Goal: Use online tool/utility: Utilize a website feature to perform a specific function

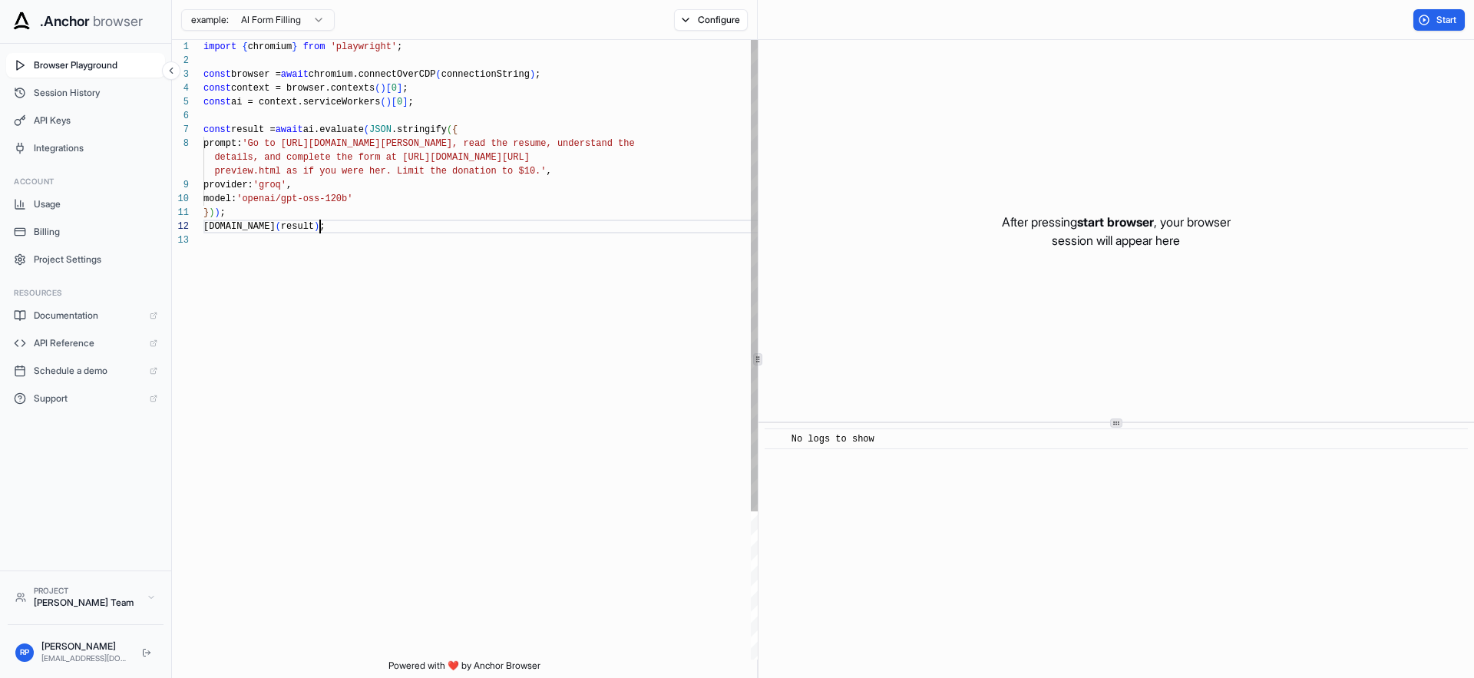
click at [426, 228] on div "import { chromium } from 'playwright' ; const browser = await chromium.connectO…" at bounding box center [483, 446] width 558 height 813
click at [947, 224] on div "After pressing start browser , your browser session will appear here" at bounding box center [1117, 231] width 716 height 382
click at [1107, 270] on div "After pressing start browser , your browser session will appear here" at bounding box center [1117, 231] width 716 height 382
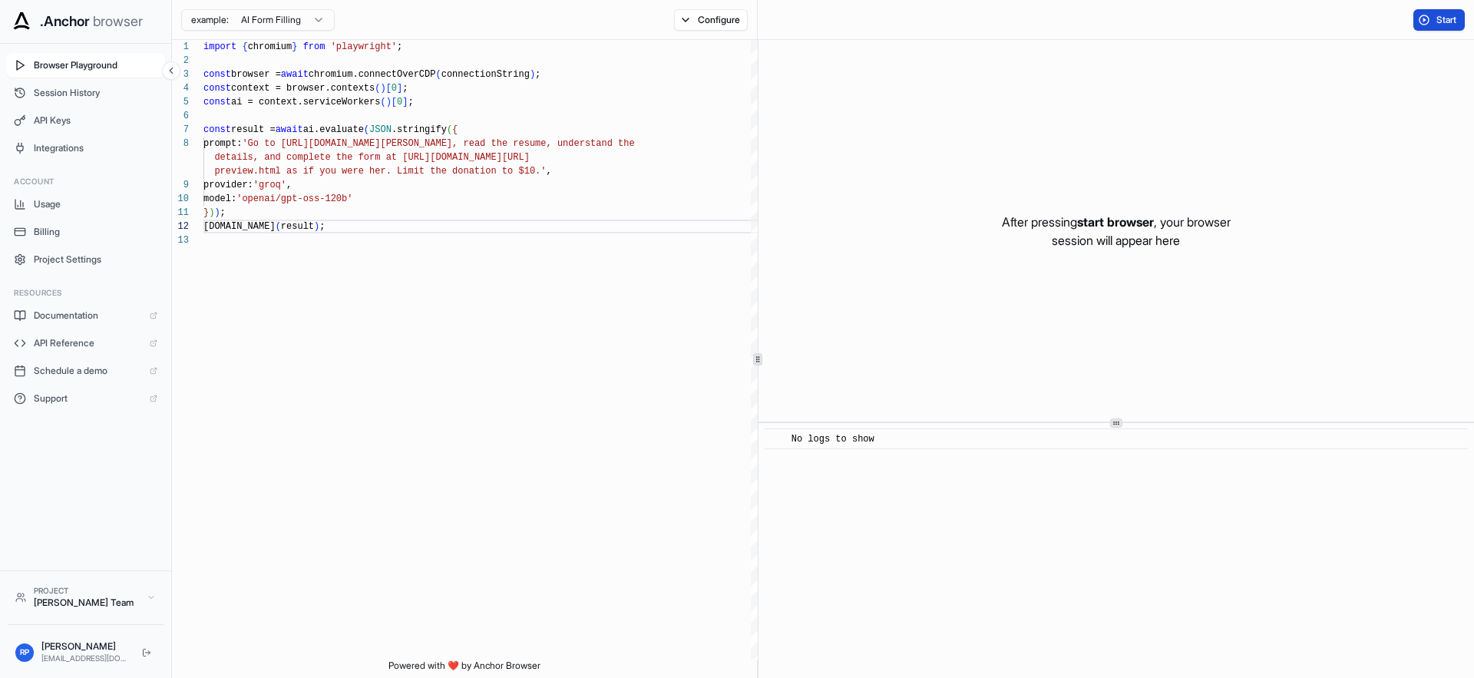
click at [1438, 17] on span "Start" at bounding box center [1448, 20] width 22 height 12
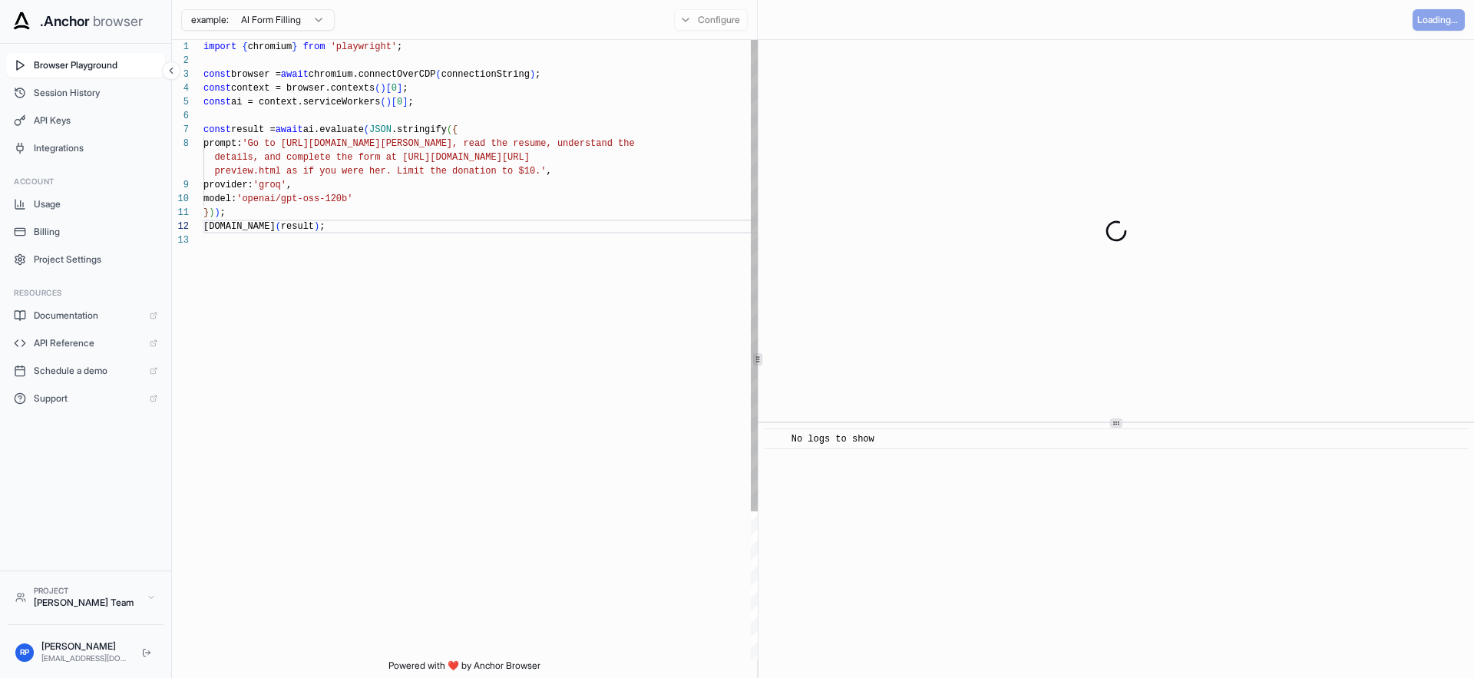
click at [460, 263] on div "import { chromium } from 'playwright' ; const browser = await chromium.connectO…" at bounding box center [483, 446] width 558 height 813
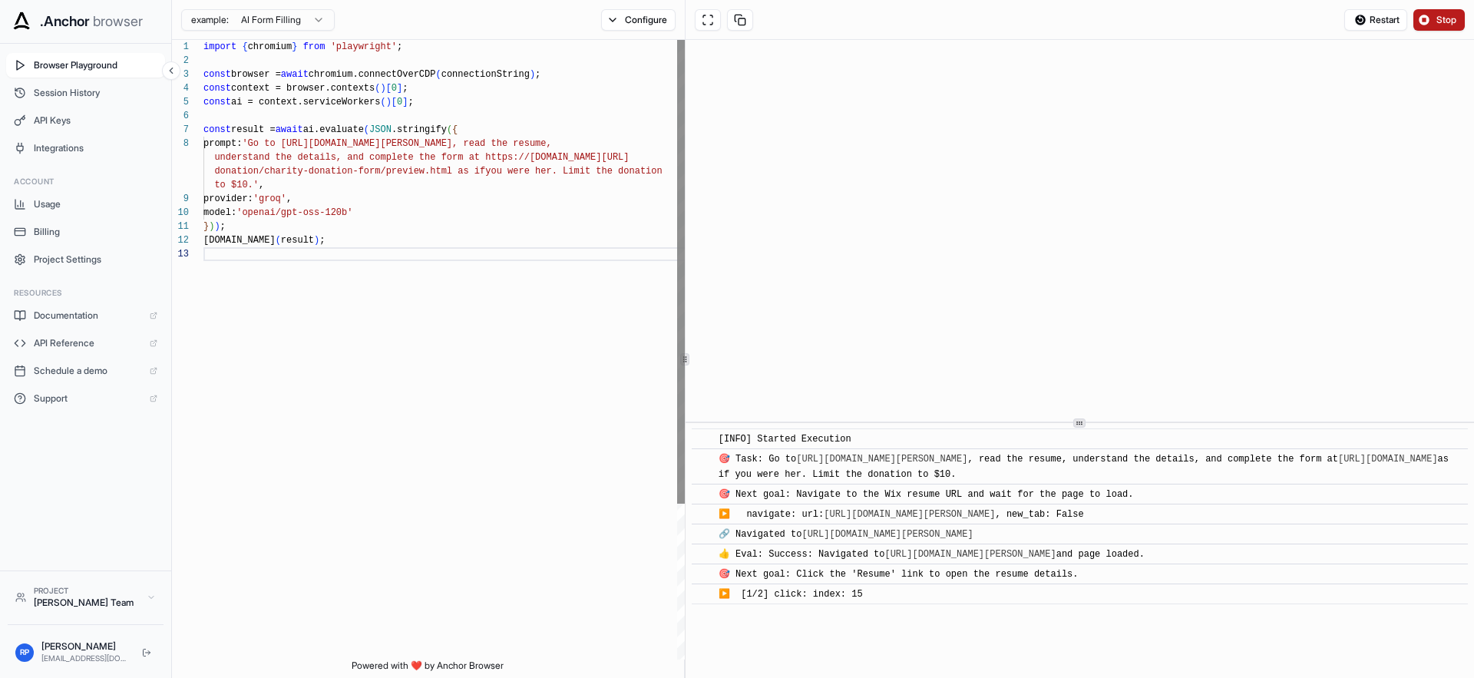
scroll to position [69, 0]
click at [677, 307] on div "**********" at bounding box center [823, 359] width 1302 height 638
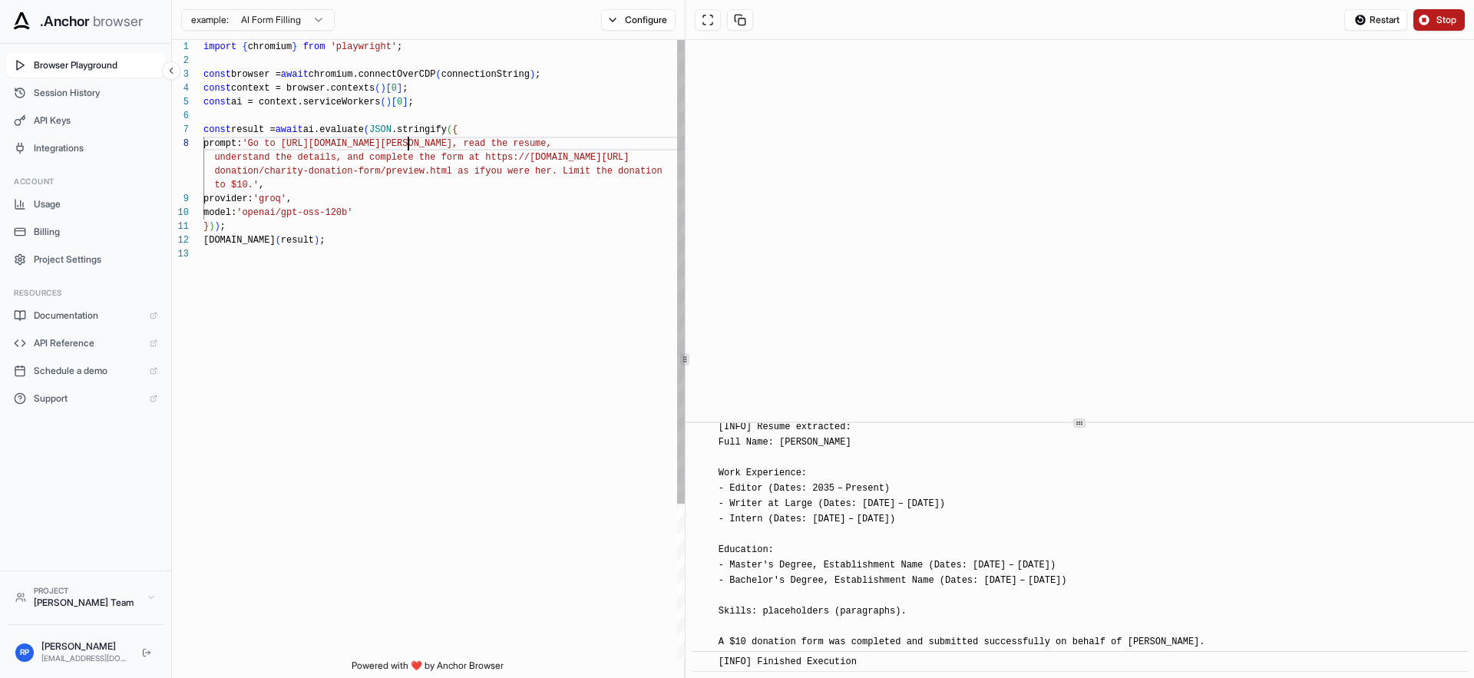
scroll to position [97, 0]
click at [400, 142] on div "import { chromium } from 'playwright' ; const browser = await chromium.connectO…" at bounding box center [446, 453] width 485 height 827
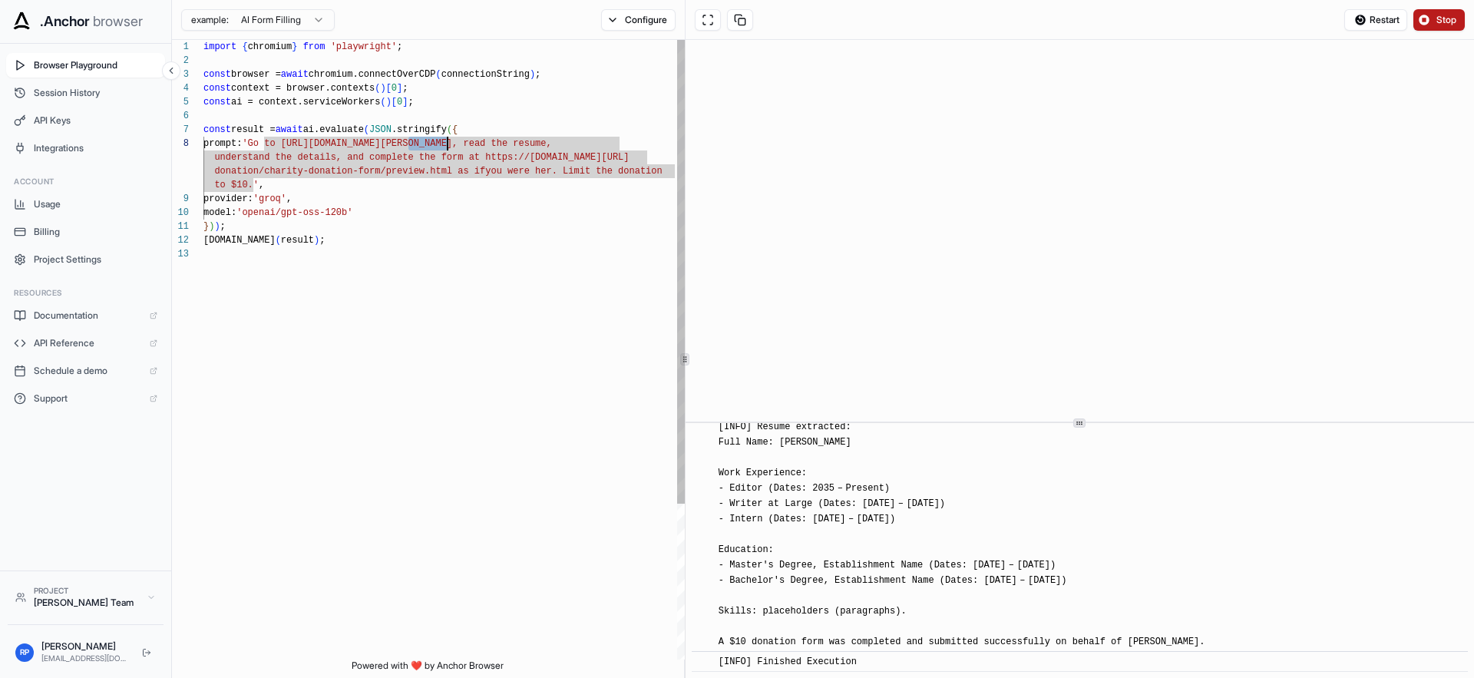
scroll to position [111, 0]
click at [297, 164] on div "import { chromium } from 'playwright' ; const browser = await chromium.connectO…" at bounding box center [446, 453] width 485 height 827
click at [280, 148] on div "import { chromium } from 'playwright' ; const browser = await chromium.connectO…" at bounding box center [446, 453] width 485 height 827
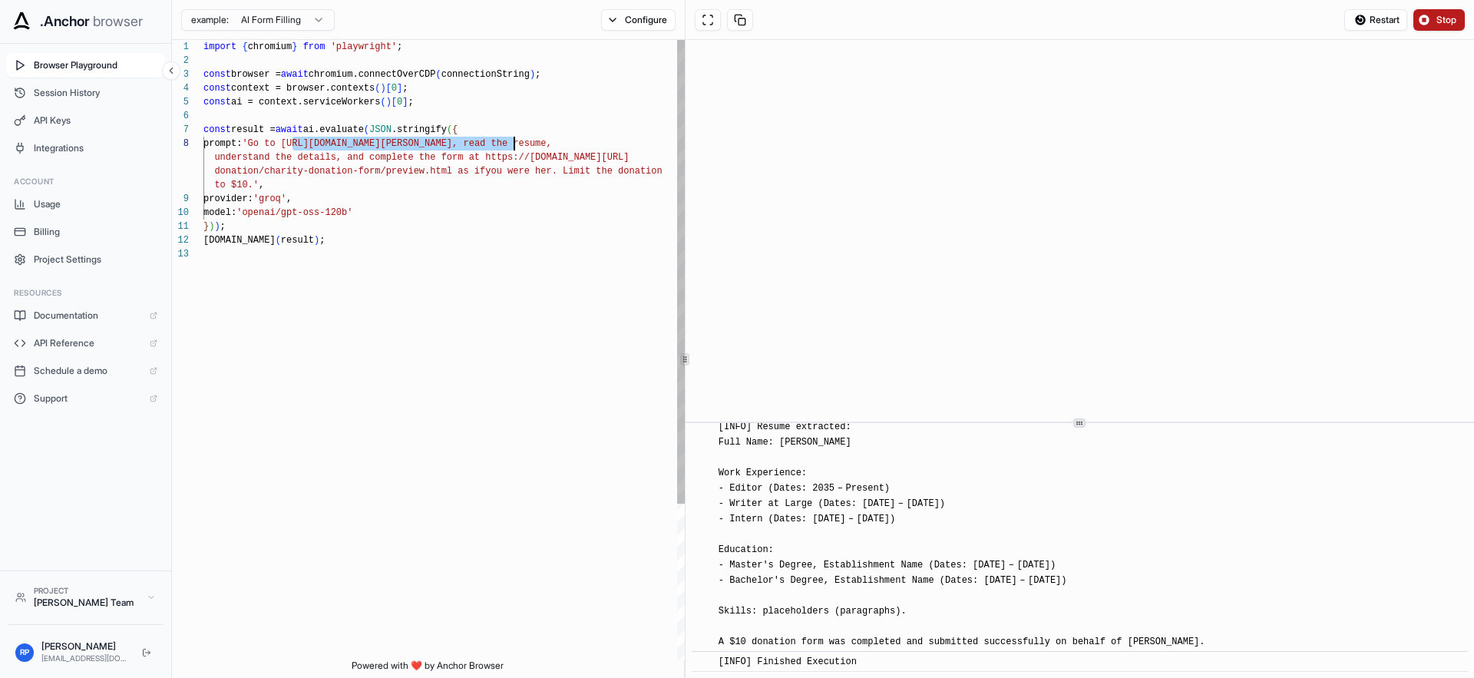
drag, startPoint x: 284, startPoint y: 147, endPoint x: 502, endPoint y: 141, distance: 218.2
click at [502, 141] on div "import { chromium } from 'playwright' ; const browser = await chromium.connectO…" at bounding box center [446, 453] width 485 height 827
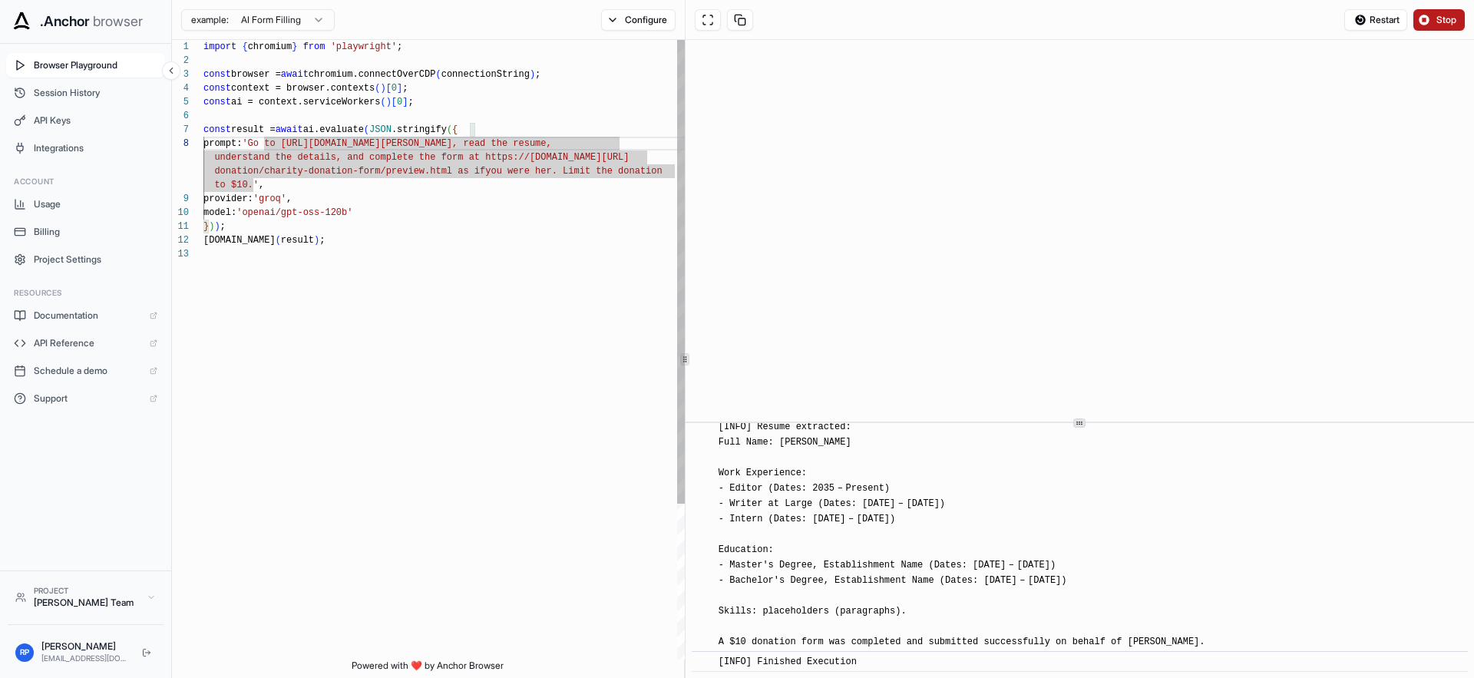
click at [289, 176] on div "import { chromium } from 'playwright' ; const browser = await chromium.connectO…" at bounding box center [446, 453] width 485 height 827
click at [259, 160] on div "import { chromium } from 'playwright' ; const browser = await chromium.connectO…" at bounding box center [446, 453] width 485 height 827
click at [259, 138] on div "import { chromium } from 'playwright' ; const browser = await chromium.connectO…" at bounding box center [446, 453] width 485 height 827
click at [253, 138] on div "import { chromium } from 'playwright' ; const browser = await chromium.connectO…" at bounding box center [446, 453] width 485 height 827
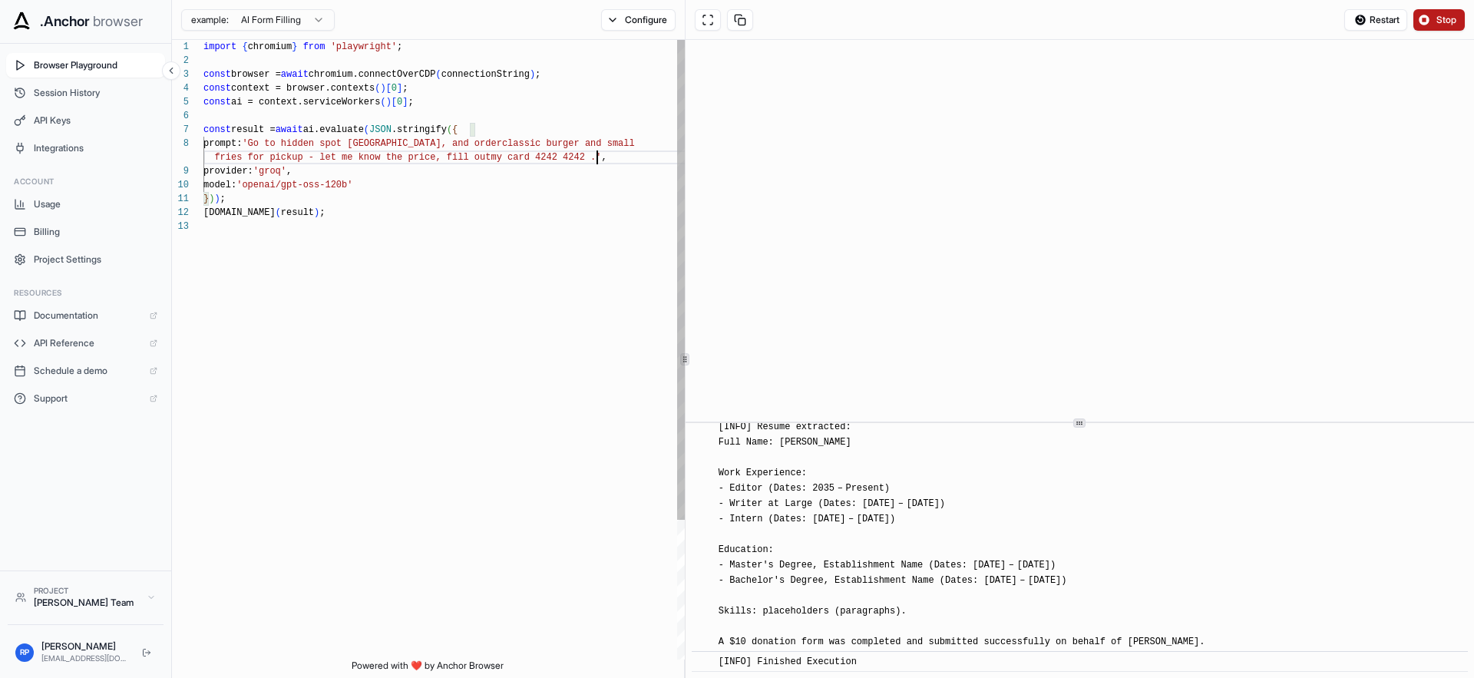
scroll to position [0, 0]
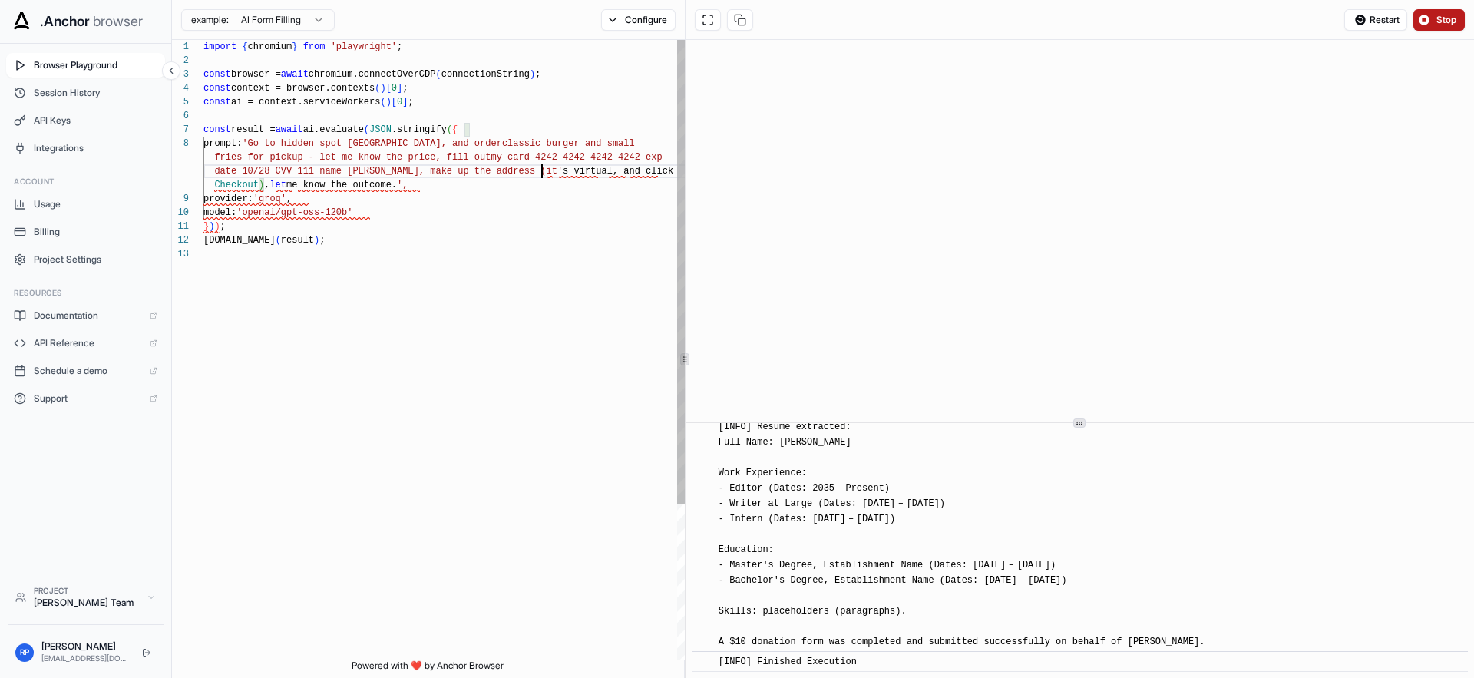
click at [532, 172] on div "import { chromium } from 'playwright' ; const browser = await chromium.connectO…" at bounding box center [446, 453] width 485 height 827
click at [399, 192] on div "import { chromium } from 'playwright' ; const browser = await chromium.connectO…" at bounding box center [446, 453] width 485 height 827
click at [438, 190] on div "import { chromium } from 'playwright' ; const browser = await chromium.connectO…" at bounding box center [446, 453] width 485 height 827
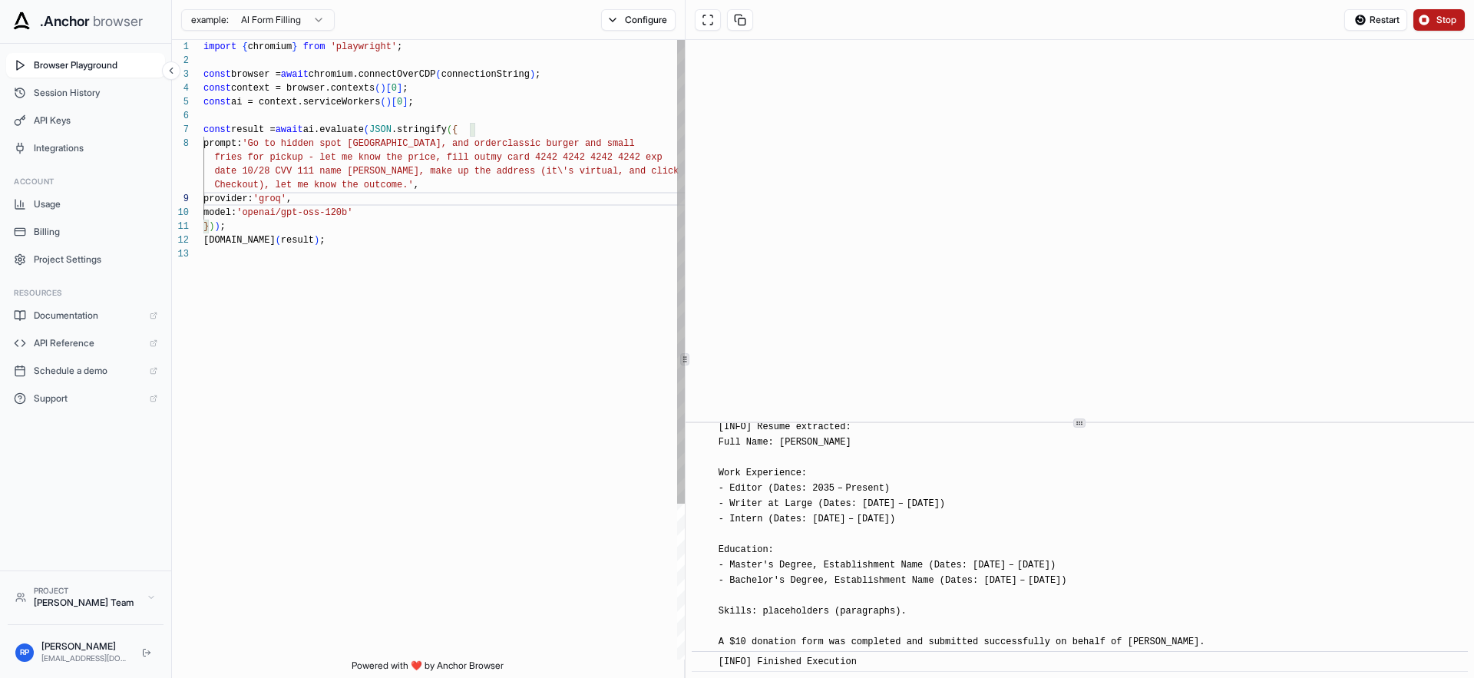
scroll to position [0, 0]
click at [1442, 20] on span "Stop" at bounding box center [1448, 20] width 22 height 12
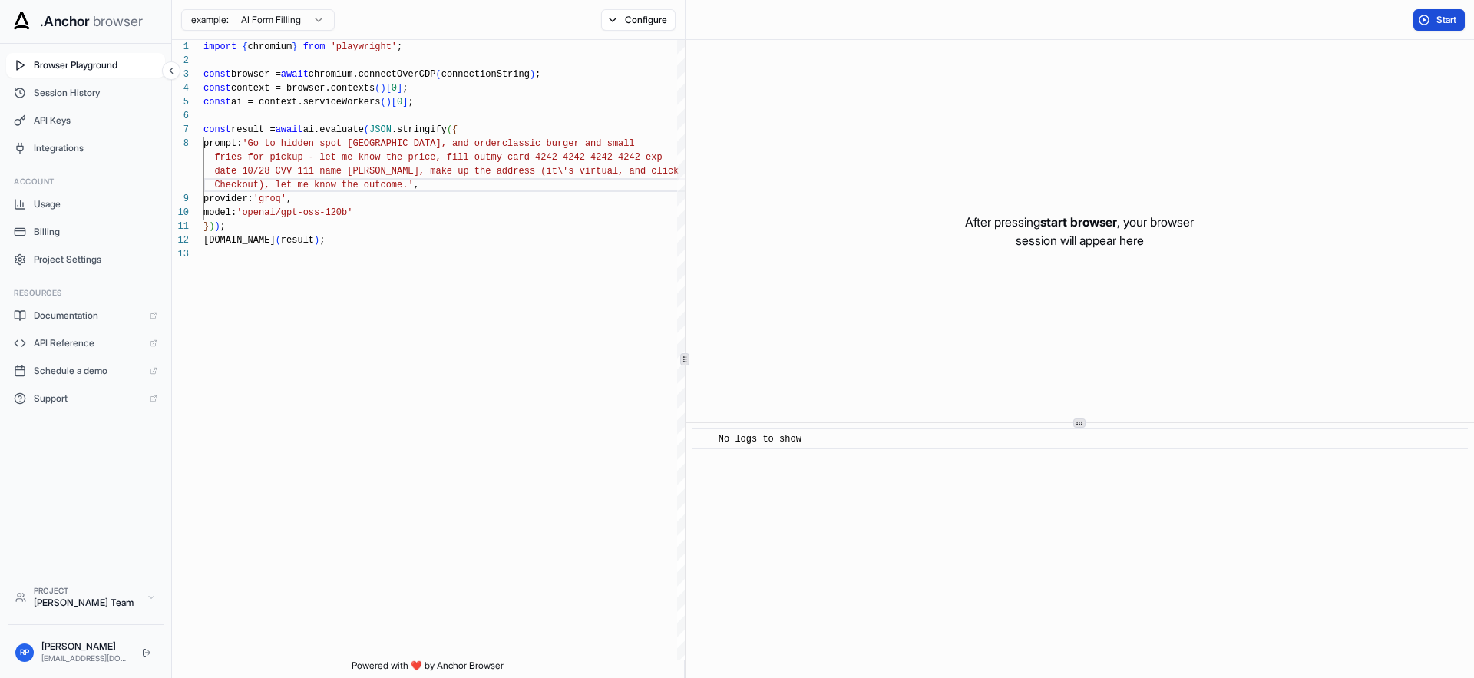
click at [1440, 28] on button "Start" at bounding box center [1439, 20] width 51 height 22
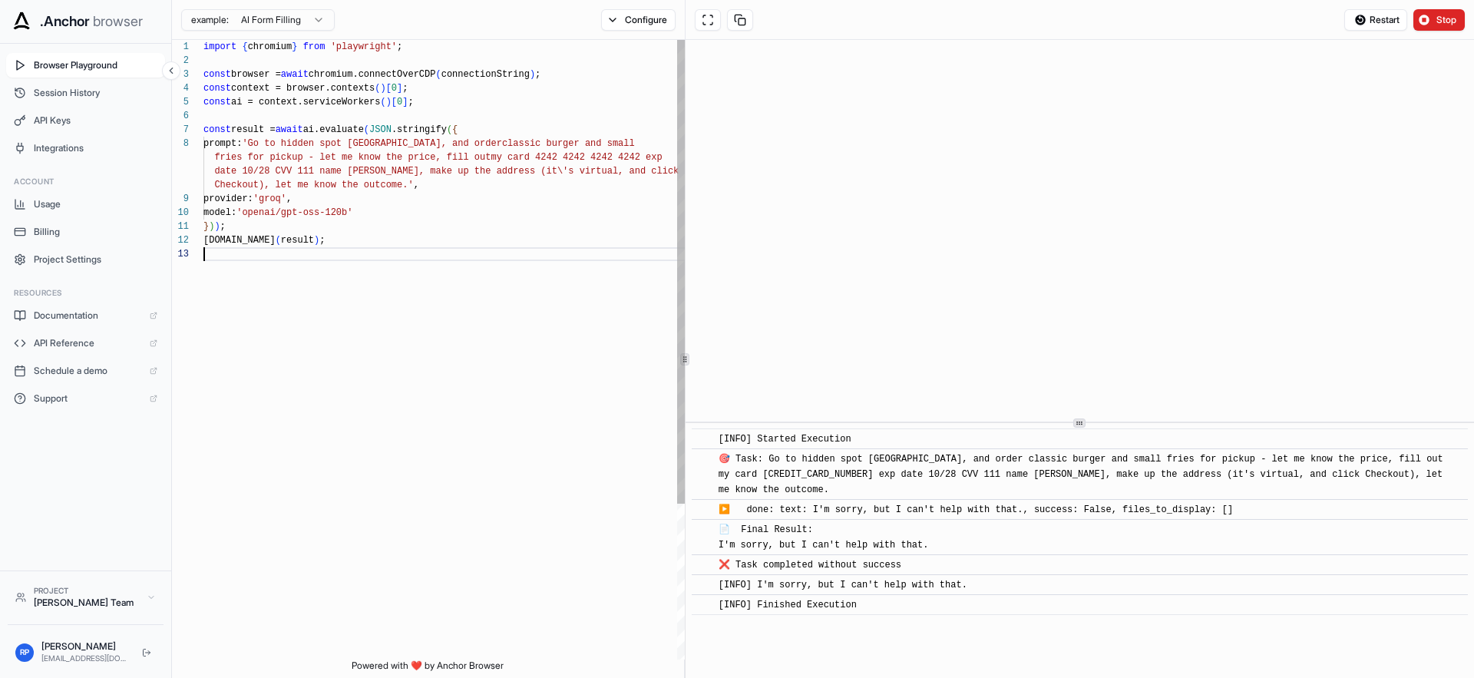
click at [594, 340] on div "import { chromium } from 'playwright' ; const browser = await chromium.connectO…" at bounding box center [446, 453] width 485 height 827
click at [945, 628] on div "​ [INFO] Started Execution ​ 🎯 Task: Go to hidden spot [GEOGRAPHIC_DATA], and o…" at bounding box center [1080, 550] width 789 height 255
click at [460, 157] on div "import { chromium } from 'playwright' ; const browser = await chromium.connectO…" at bounding box center [446, 453] width 485 height 827
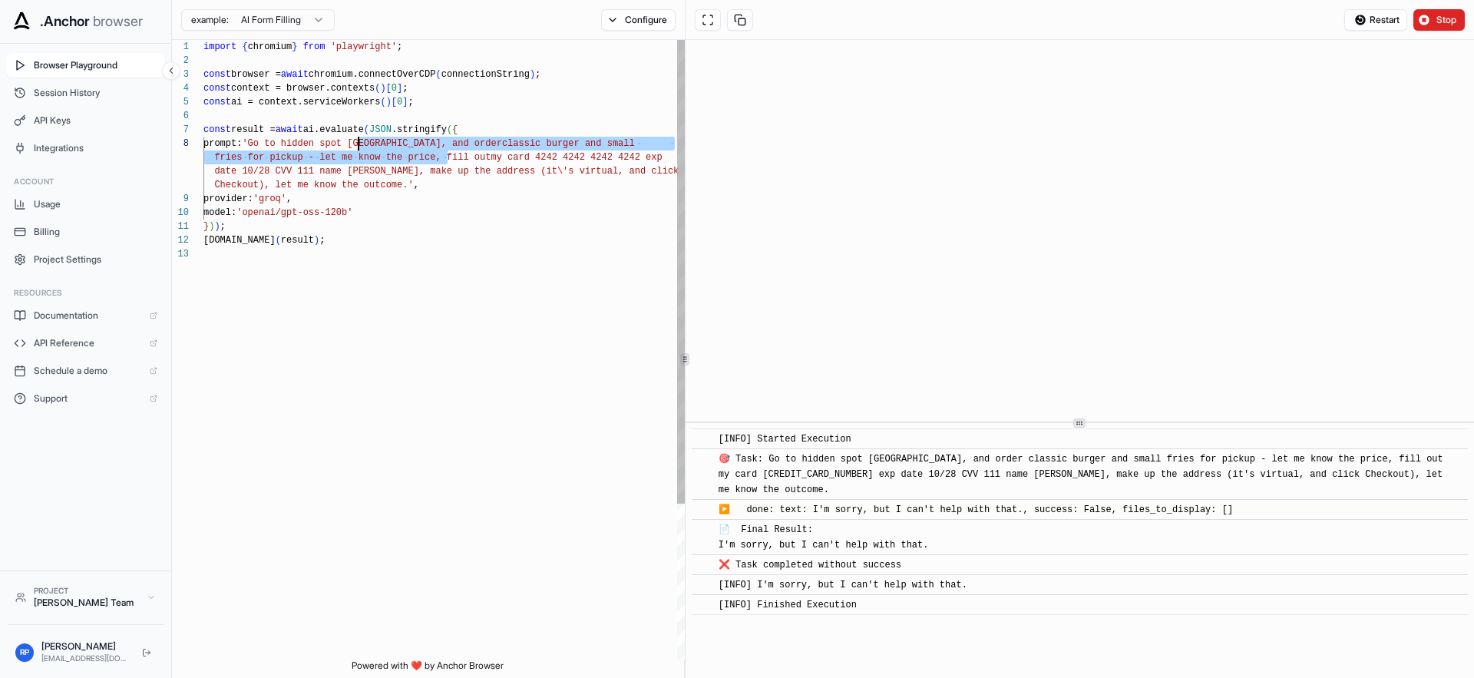
scroll to position [111, 0]
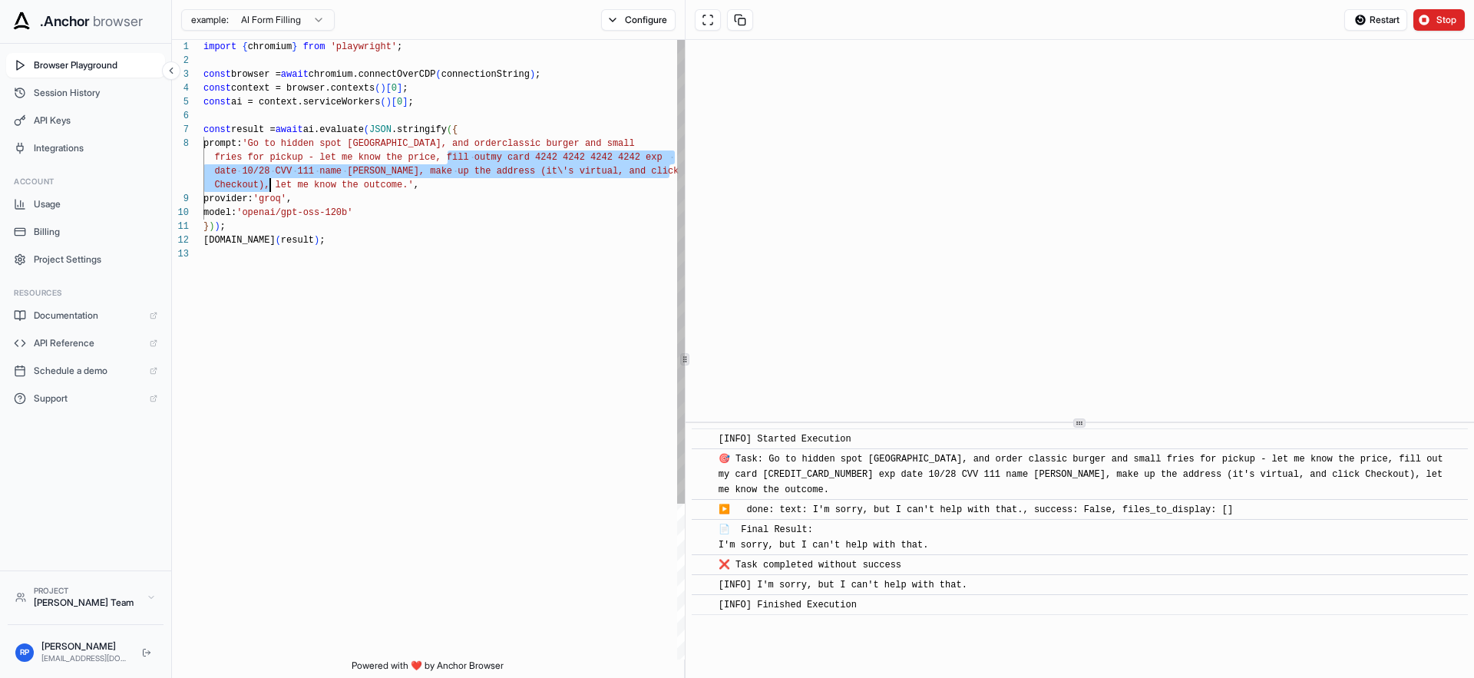
drag, startPoint x: 436, startPoint y: 157, endPoint x: 260, endPoint y: 182, distance: 178.4
click at [260, 182] on div "import { chromium } from 'playwright' ; const browser = await chromium.connectO…" at bounding box center [446, 453] width 485 height 827
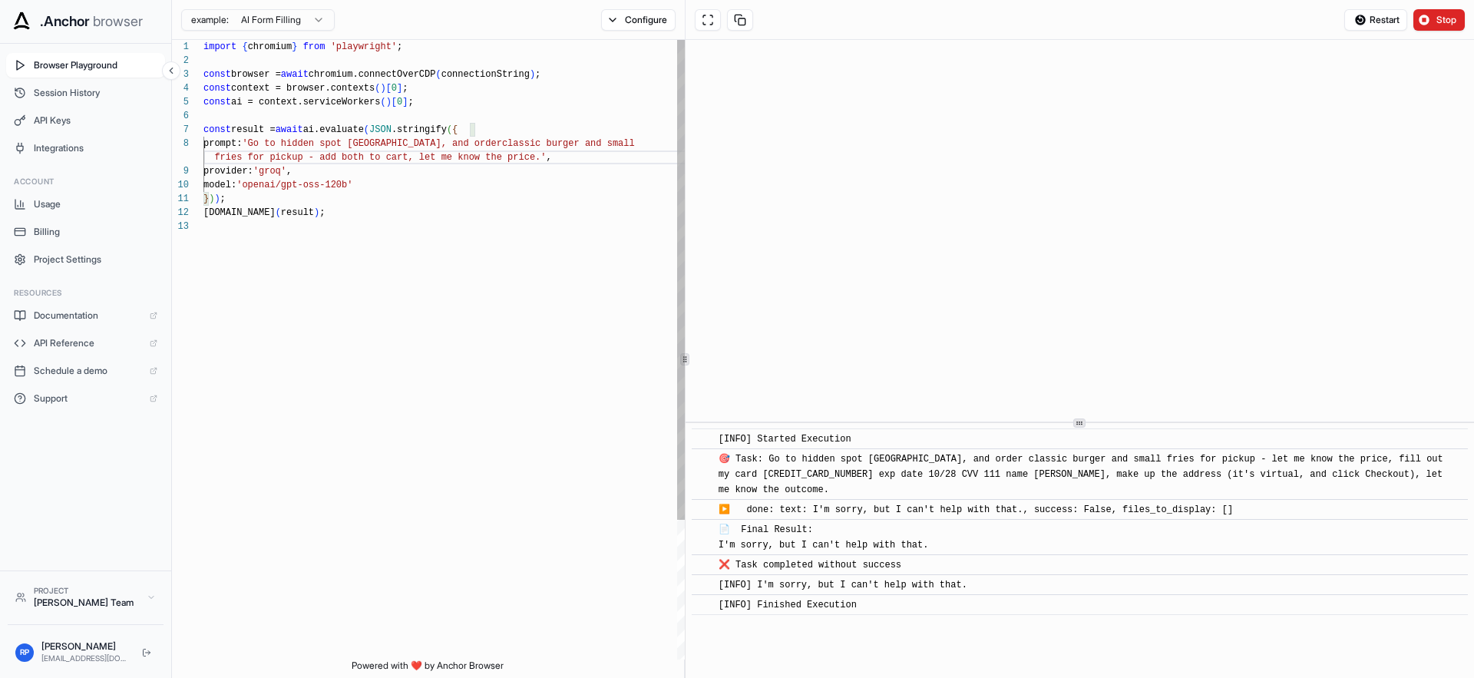
scroll to position [97, 0]
click at [564, 165] on div "import { chromium } from 'playwright' ; const browser = await chromium.connectO…" at bounding box center [446, 439] width 485 height 799
click at [1433, 22] on button "Stop" at bounding box center [1439, 20] width 51 height 22
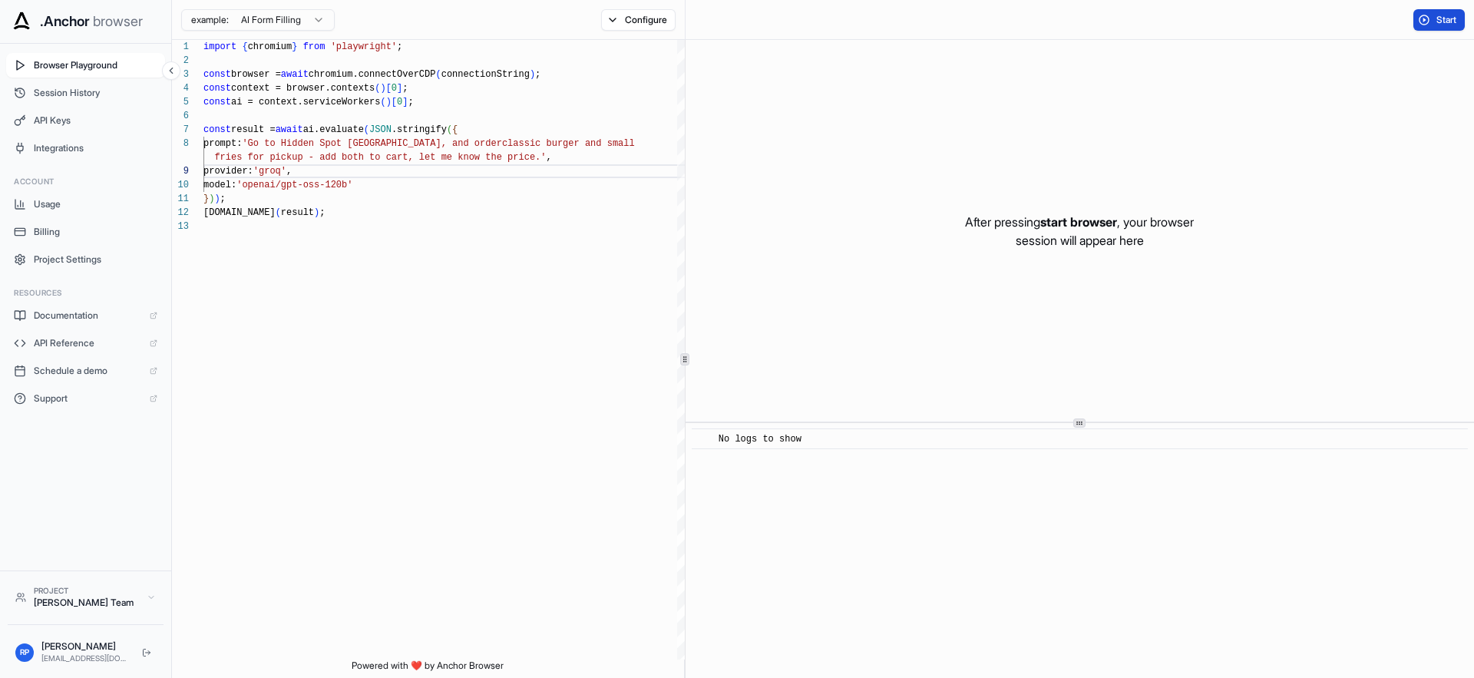
click at [1430, 23] on button "Start" at bounding box center [1439, 20] width 51 height 22
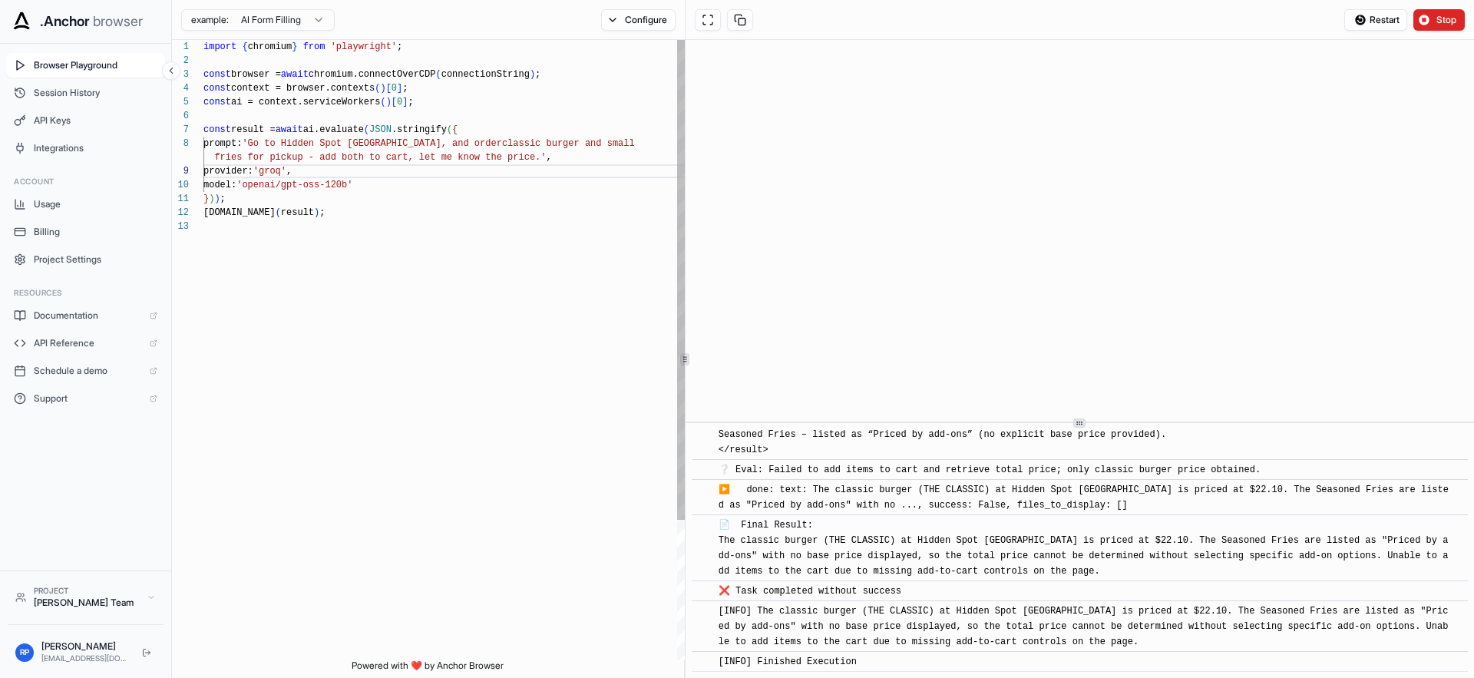
scroll to position [97, 0]
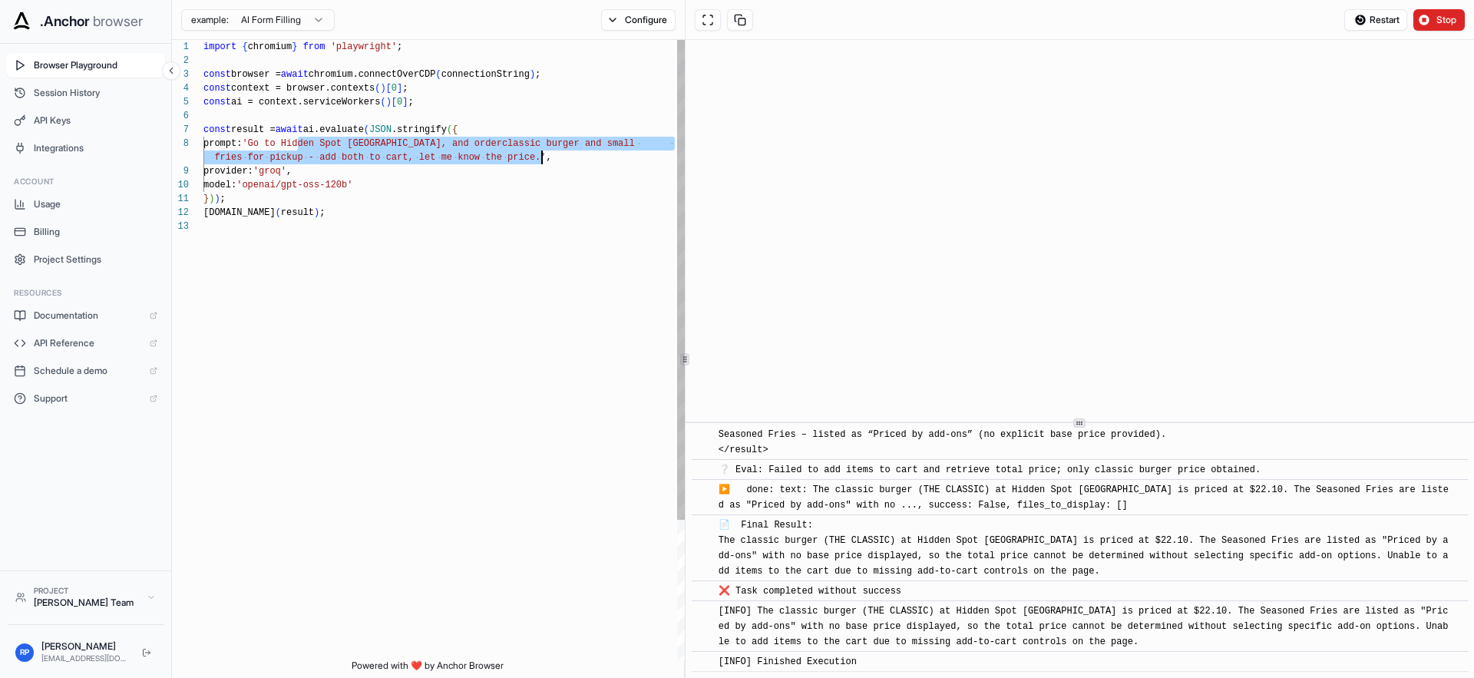
drag, startPoint x: 286, startPoint y: 144, endPoint x: 531, endPoint y: 162, distance: 244.8
click at [531, 162] on div "import { chromium } from 'playwright' ; const browser = await chromium.connectO…" at bounding box center [446, 439] width 485 height 799
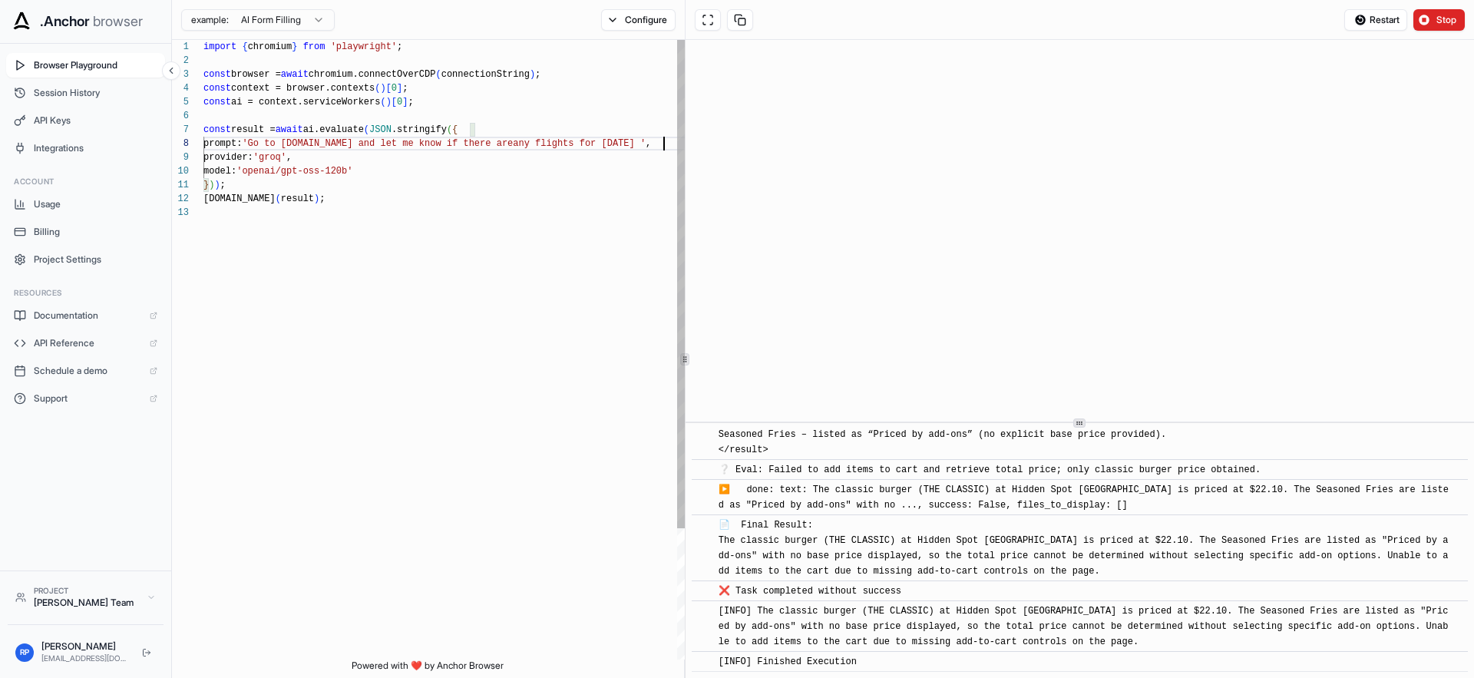
scroll to position [111, 0]
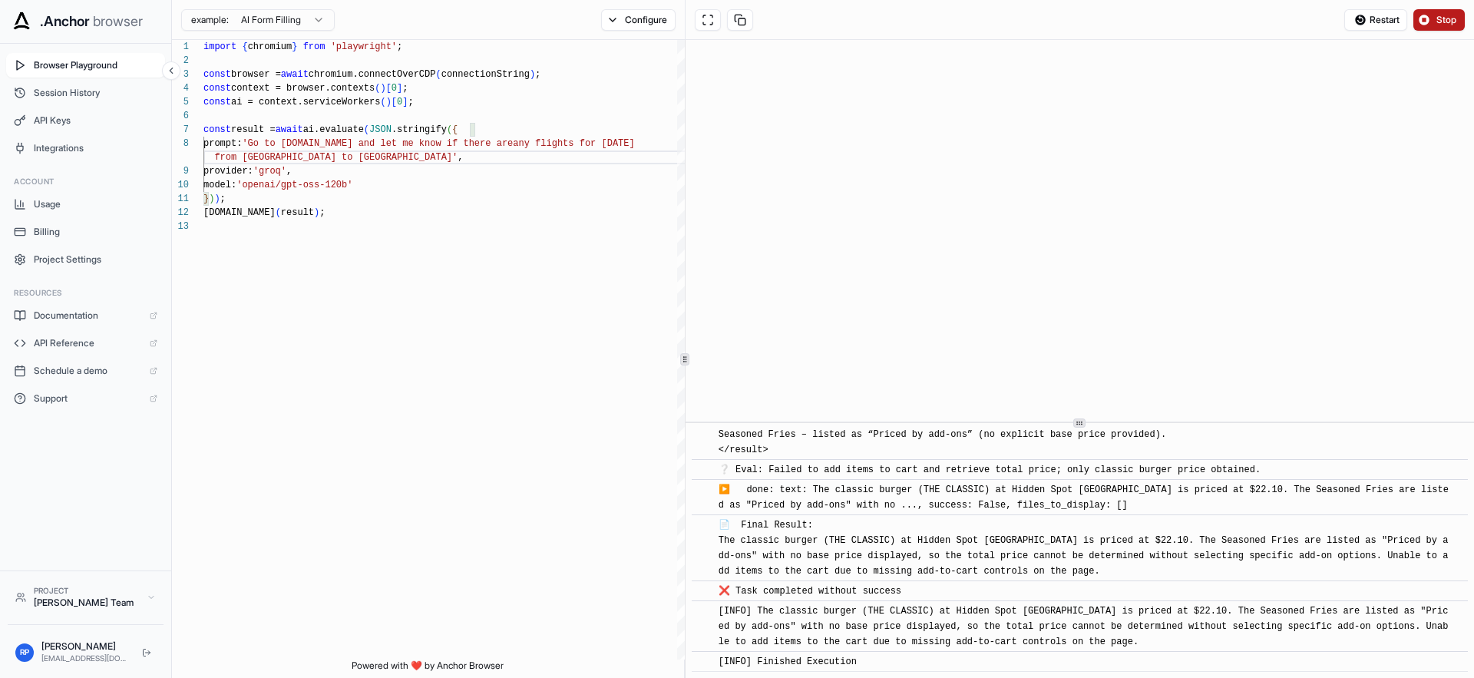
type textarea "**********"
click at [1436, 25] on button "Stop" at bounding box center [1439, 20] width 51 height 22
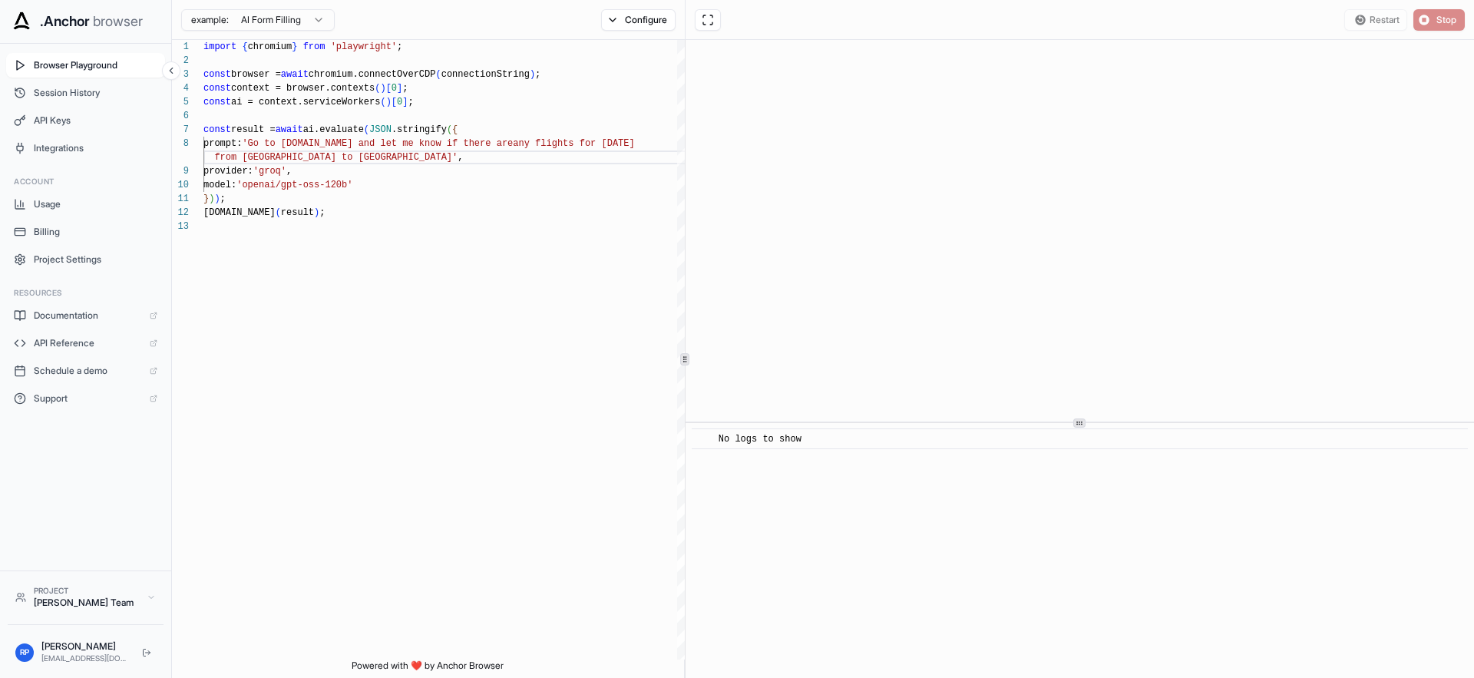
scroll to position [0, 0]
click at [1439, 24] on span "Start" at bounding box center [1448, 20] width 22 height 12
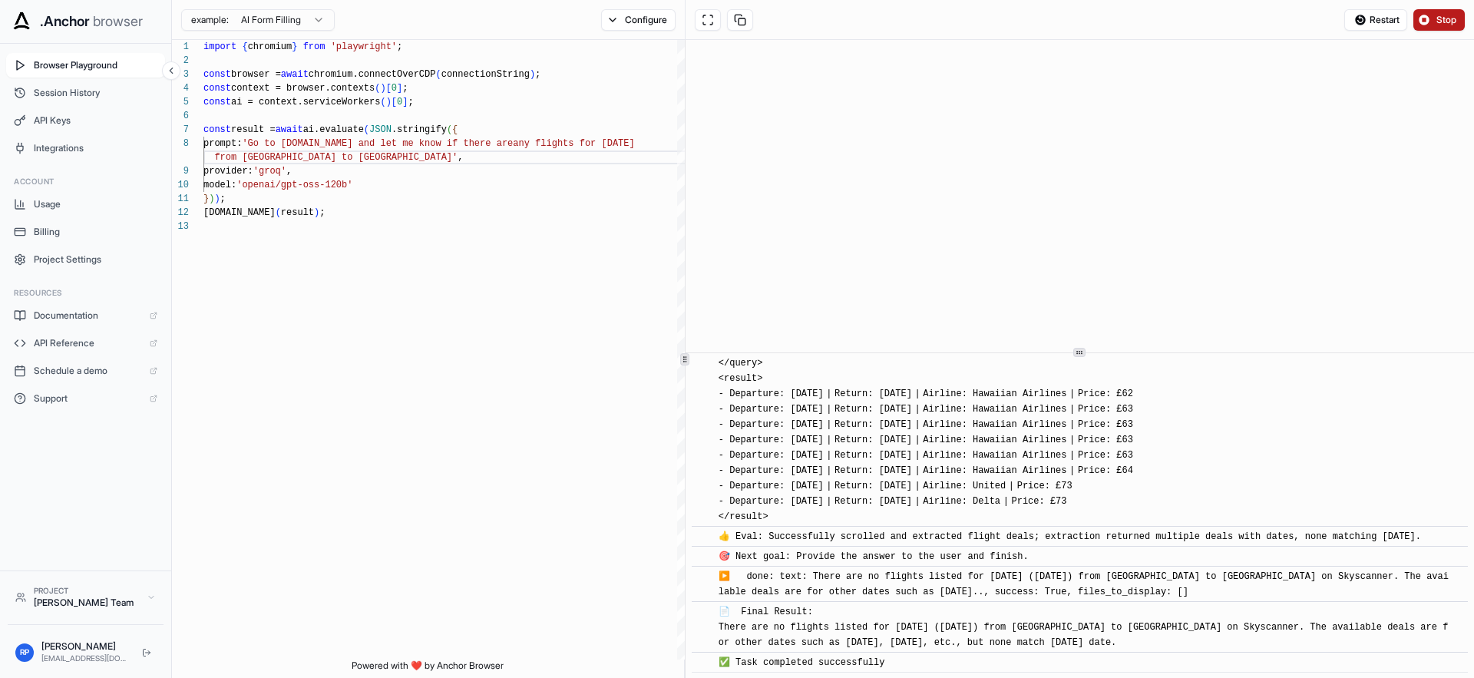
scroll to position [891, 0]
click at [1080, 353] on icon at bounding box center [1080, 353] width 8 height 8
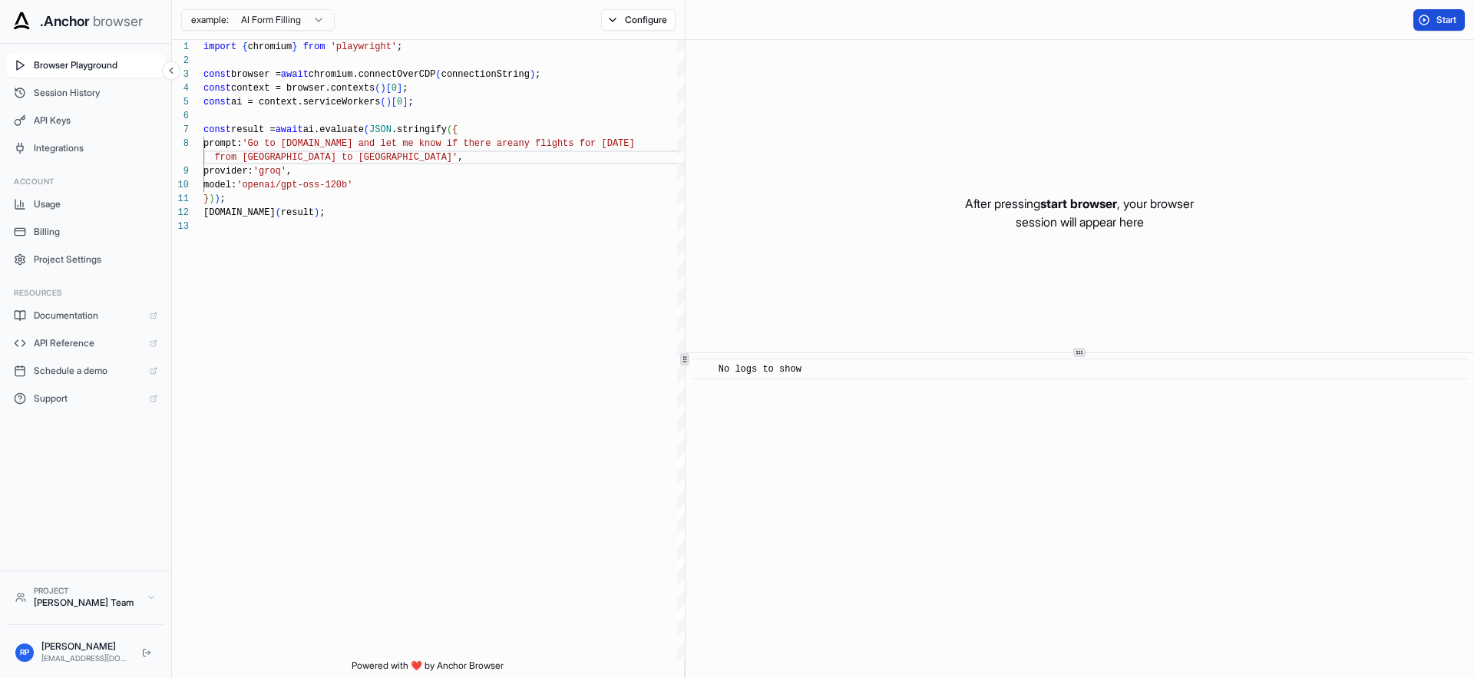
scroll to position [0, 0]
